Goal: Task Accomplishment & Management: Manage account settings

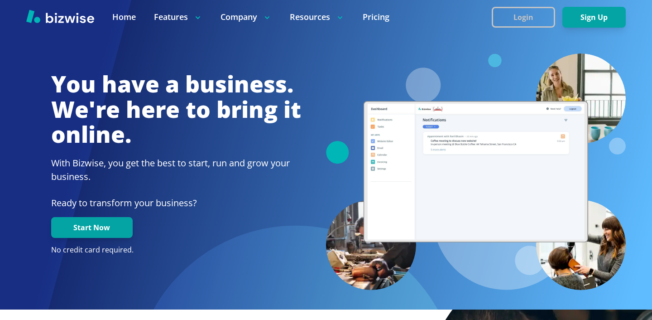
click at [523, 14] on button "Login" at bounding box center [523, 17] width 63 height 21
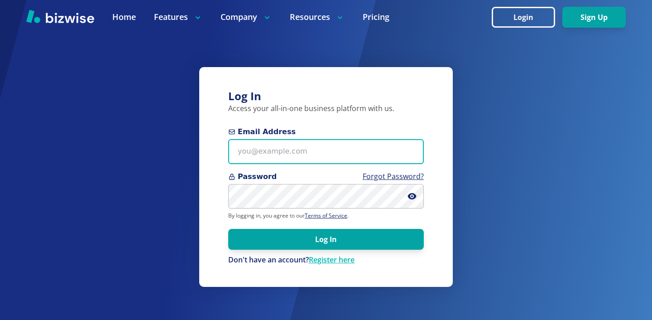
click at [359, 142] on input "Email Address" at bounding box center [326, 151] width 196 height 25
click at [388, 148] on input "Email Address" at bounding box center [326, 151] width 196 height 25
paste input "stu@stutechaz.com"
type input "stu@stutechaz.com"
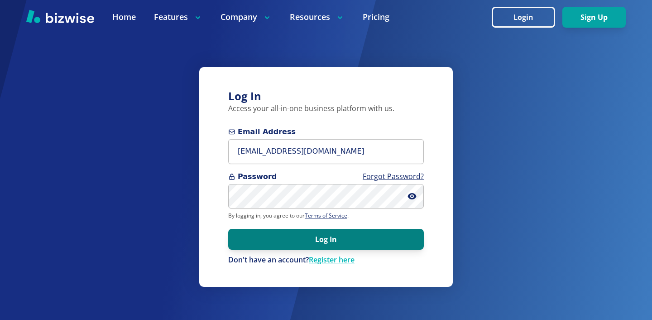
click at [300, 245] on button "Log In" at bounding box center [326, 239] width 196 height 21
